Goal: Find specific page/section: Find specific page/section

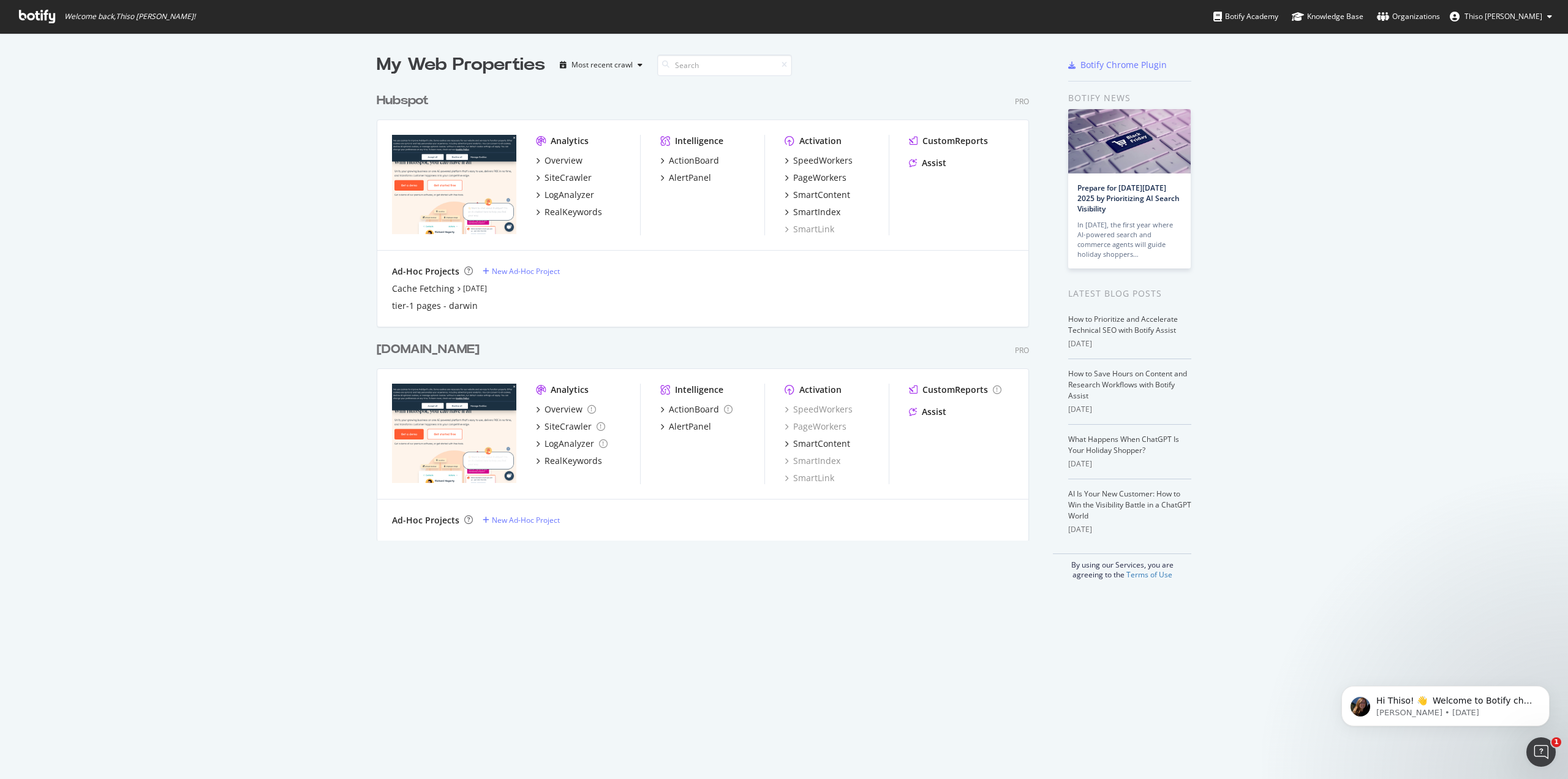
click at [384, 101] on div "Hubspot" at bounding box center [403, 100] width 52 height 18
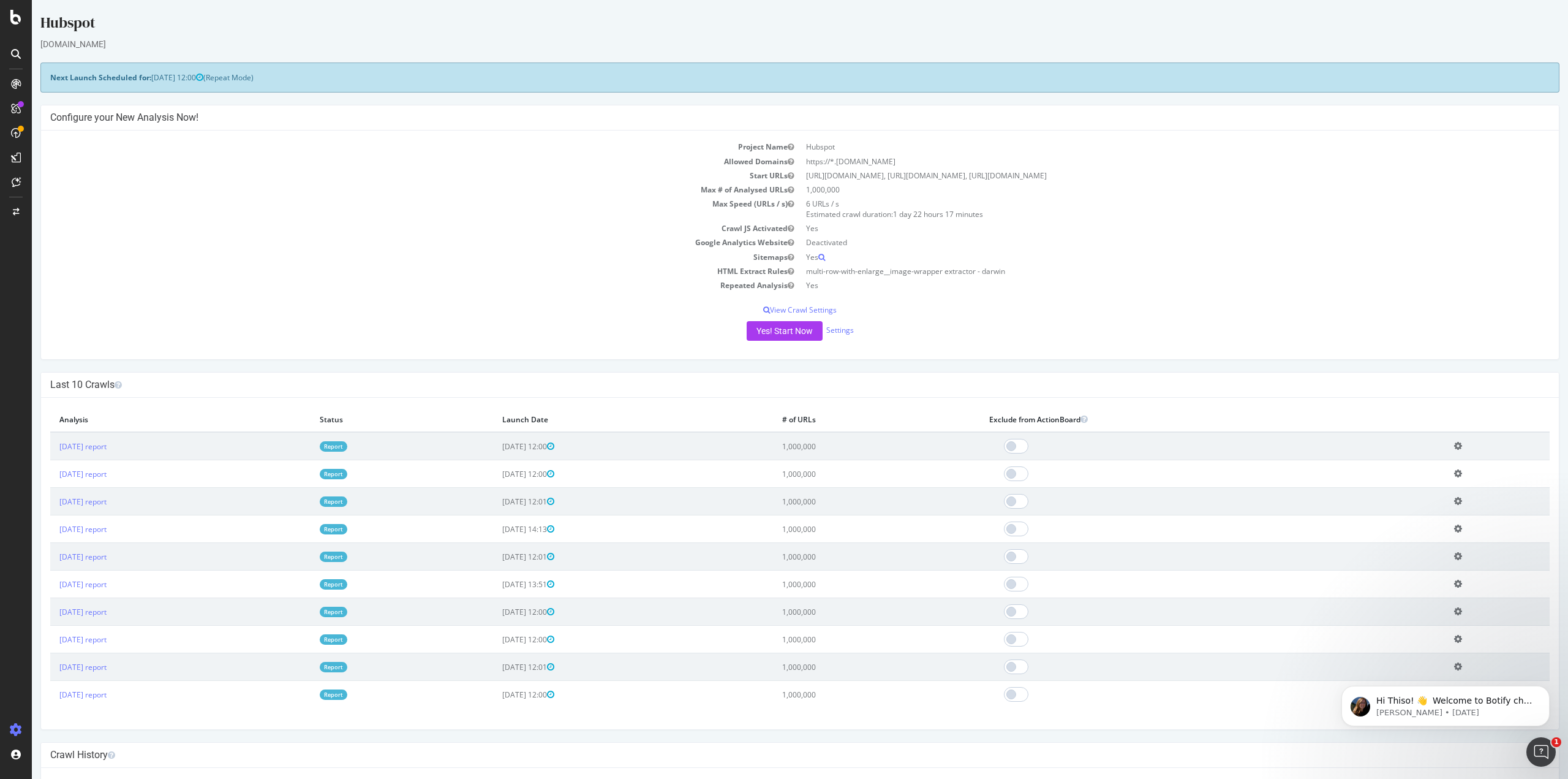
click at [292, 46] on div "[DOMAIN_NAME]" at bounding box center [800, 44] width 1519 height 12
click at [213, 42] on div "[DOMAIN_NAME]" at bounding box center [800, 44] width 1519 height 12
click at [62, 132] on div "ActionBoard" at bounding box center [69, 137] width 48 height 12
